Goal: Task Accomplishment & Management: Use online tool/utility

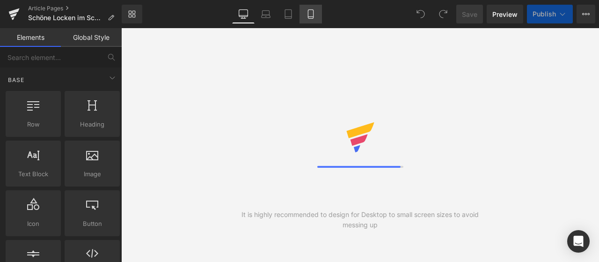
click at [315, 23] on link "Mobile" at bounding box center [310, 14] width 22 height 19
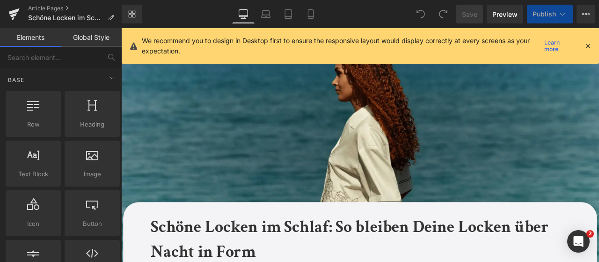
click at [590, 45] on icon at bounding box center [587, 46] width 8 height 8
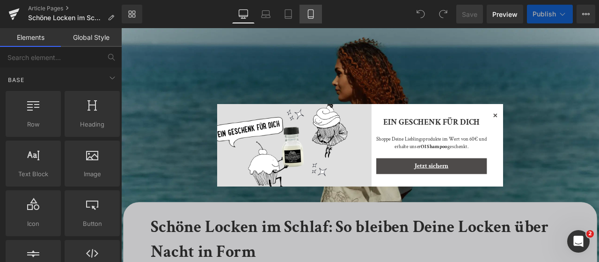
click at [313, 13] on icon at bounding box center [310, 14] width 5 height 9
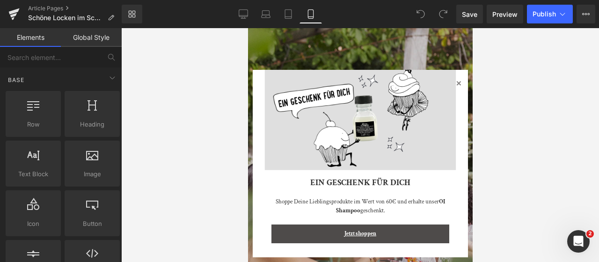
click at [453, 82] on icon at bounding box center [457, 83] width 11 height 11
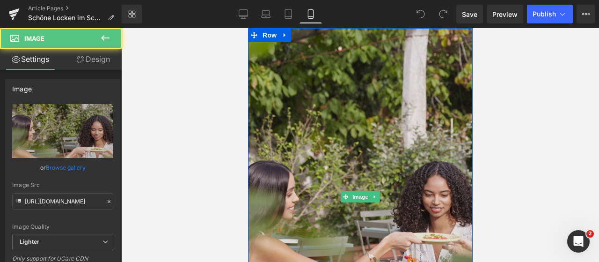
click at [367, 85] on img at bounding box center [360, 196] width 225 height 337
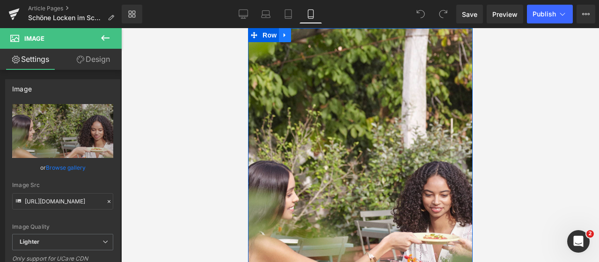
click at [286, 33] on link at bounding box center [284, 35] width 12 height 14
click at [306, 35] on icon at bounding box center [309, 35] width 7 height 7
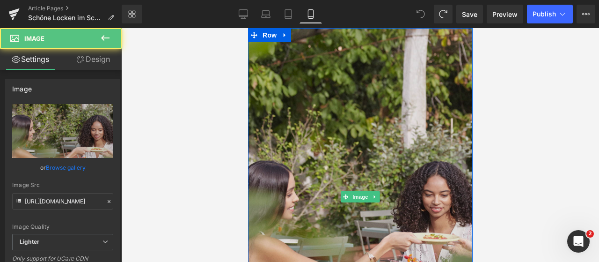
click at [328, 62] on img at bounding box center [360, 196] width 225 height 337
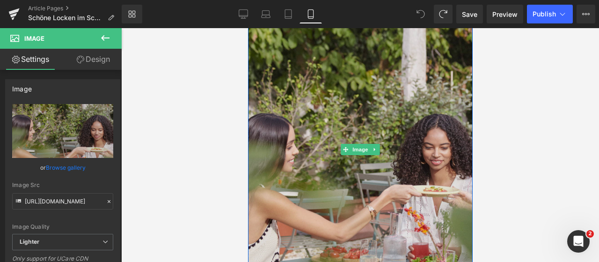
scroll to position [48, 0]
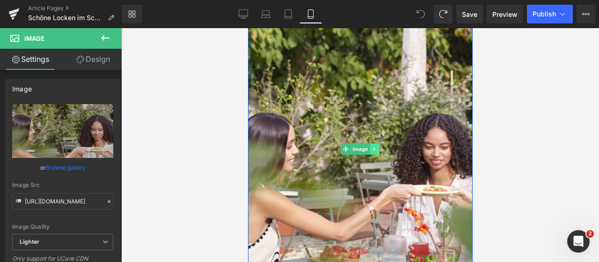
click at [372, 146] on icon at bounding box center [374, 149] width 5 height 6
click at [379, 151] on icon at bounding box center [379, 148] width 5 height 5
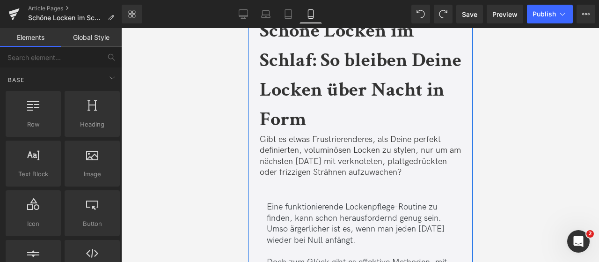
scroll to position [0, 0]
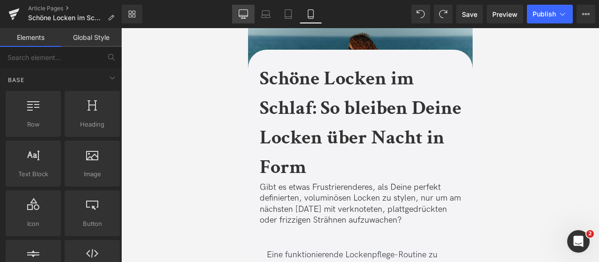
click at [239, 20] on link "Desktop" at bounding box center [243, 14] width 22 height 19
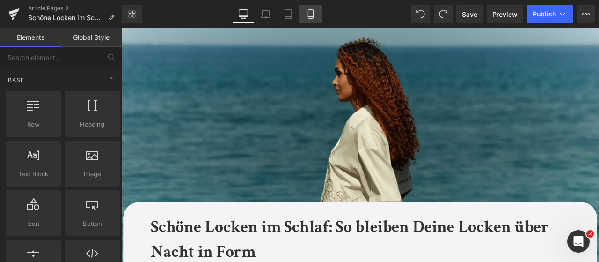
click at [312, 18] on icon at bounding box center [310, 14] width 5 height 9
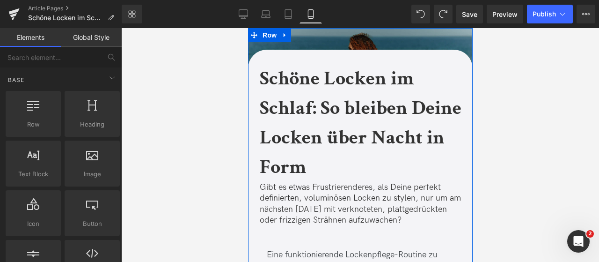
click at [313, 38] on img at bounding box center [360, 85] width 225 height 115
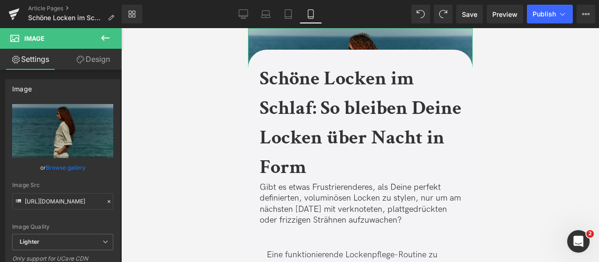
click at [80, 52] on link "Design" at bounding box center [93, 59] width 61 height 21
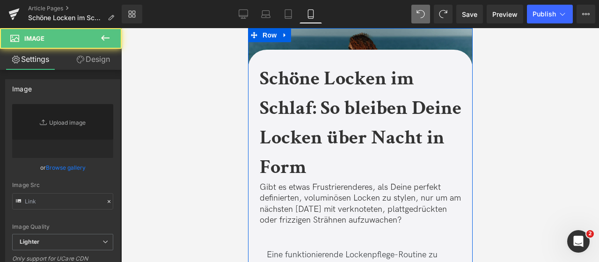
click at [358, 47] on img at bounding box center [360, 85] width 225 height 115
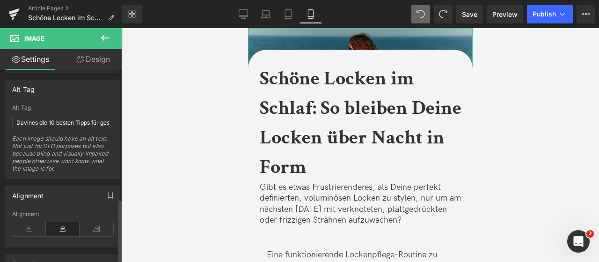
scroll to position [529, 0]
click at [85, 65] on link "Design" at bounding box center [93, 59] width 61 height 21
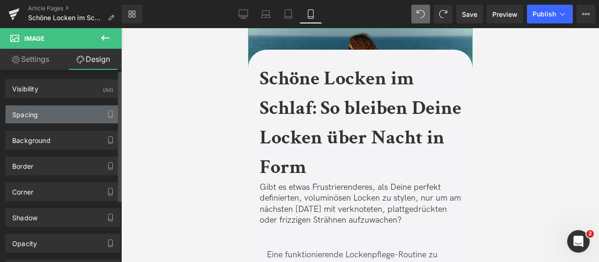
click at [43, 113] on div "Spacing" at bounding box center [63, 114] width 114 height 18
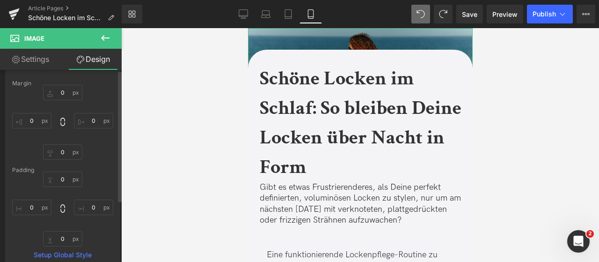
scroll to position [0, 0]
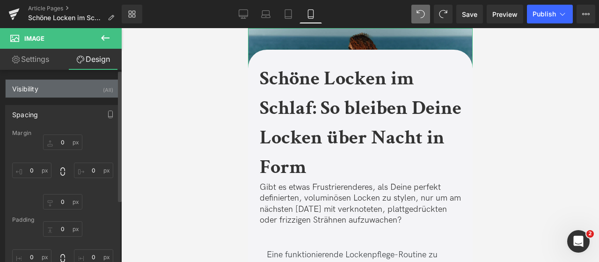
click at [59, 81] on div "Visibility (All)" at bounding box center [63, 89] width 114 height 18
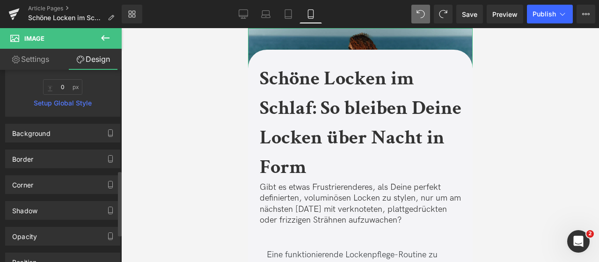
scroll to position [297, 0]
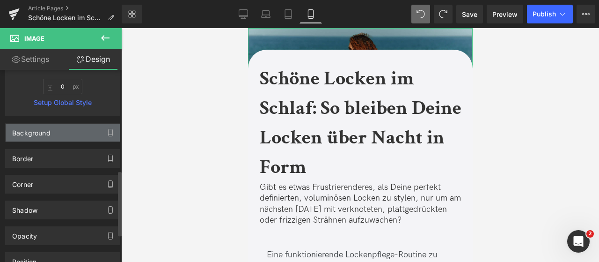
click at [43, 132] on div "Background" at bounding box center [31, 130] width 38 height 13
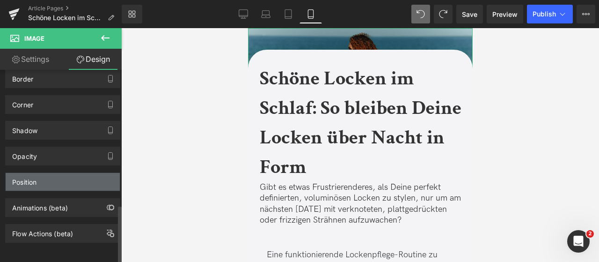
scroll to position [449, 0]
click at [37, 186] on div "Position" at bounding box center [63, 182] width 114 height 18
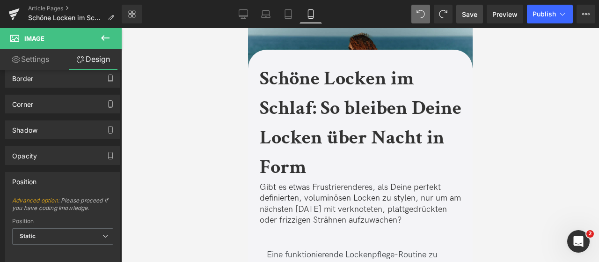
click at [459, 18] on link "Save" at bounding box center [469, 14] width 27 height 19
click at [537, 13] on span "Publish" at bounding box center [543, 13] width 23 height 7
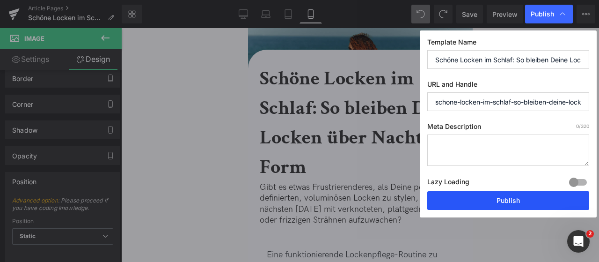
click at [486, 194] on button "Publish" at bounding box center [508, 200] width 162 height 19
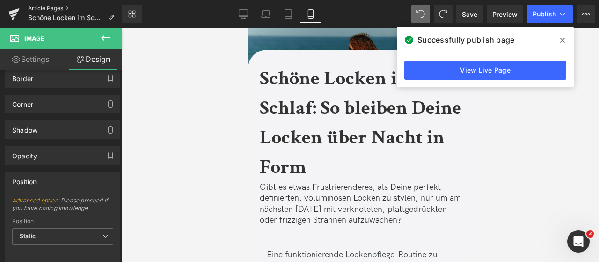
click at [61, 5] on link "Article Pages" at bounding box center [75, 8] width 94 height 7
